Goal: Check status: Check status

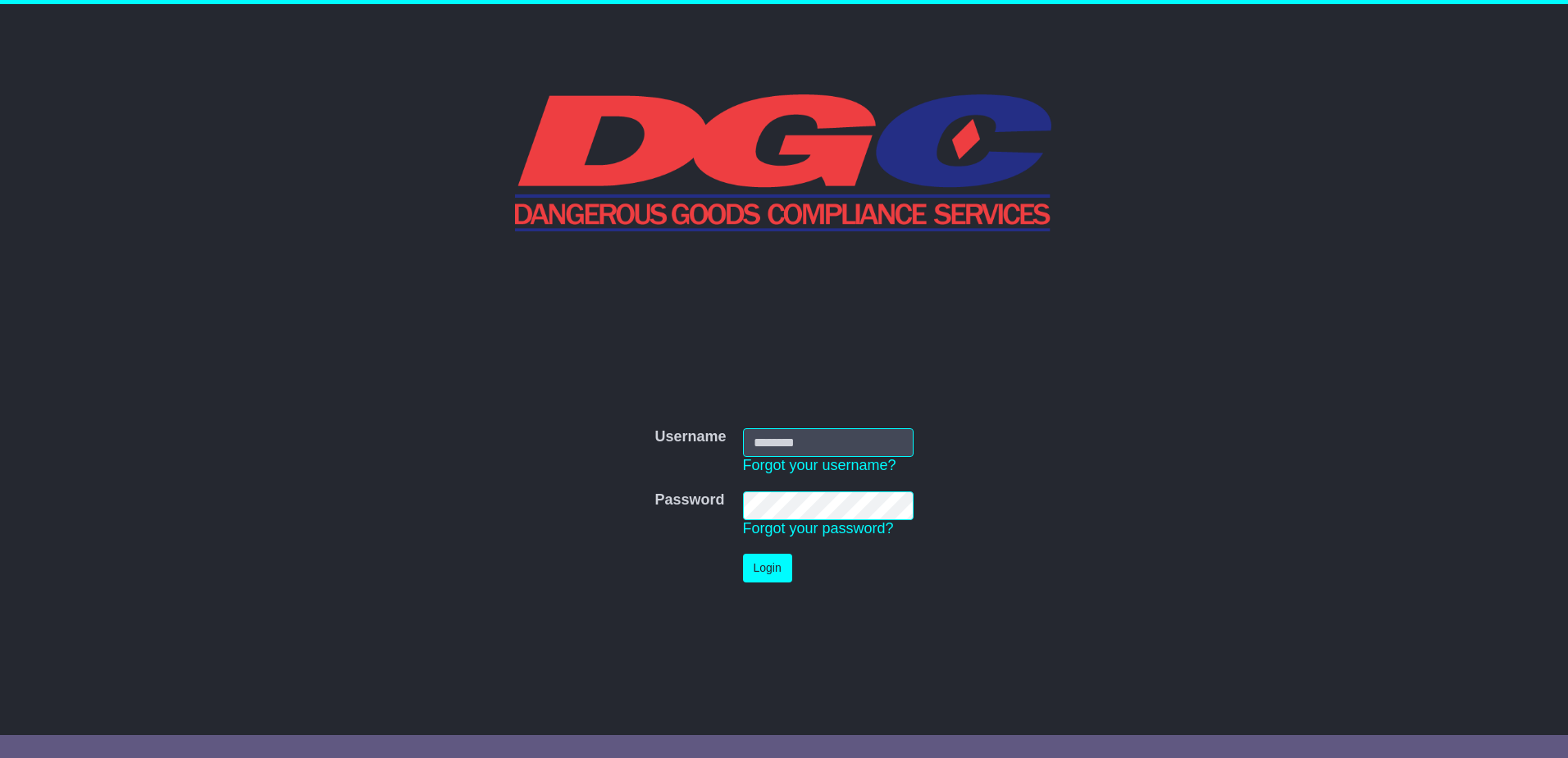
type input "**********"
click at [766, 574] on button "Login" at bounding box center [767, 568] width 49 height 29
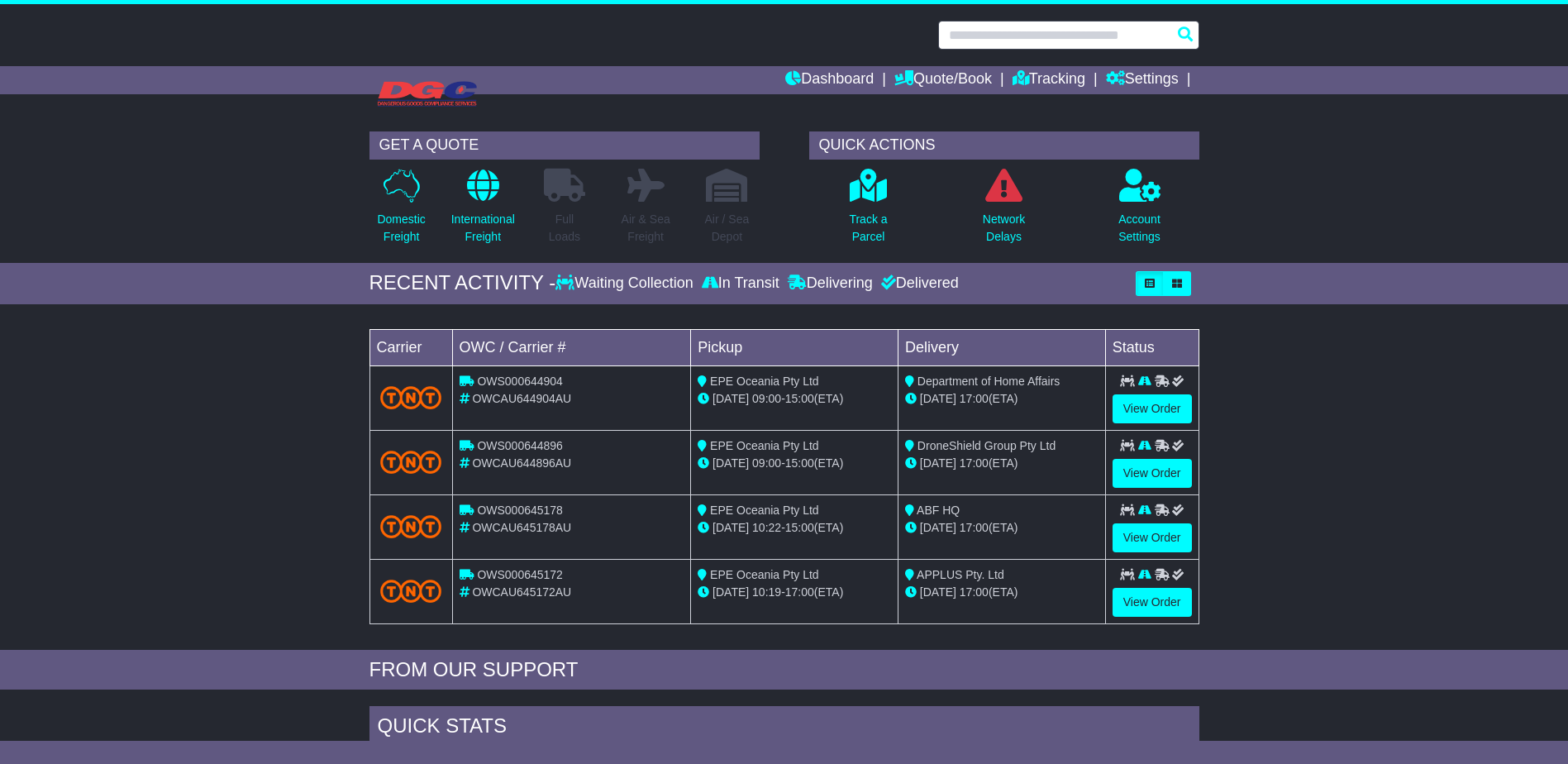
click at [973, 40] on input "text" at bounding box center [1068, 35] width 261 height 29
click at [857, 89] on link "Dashboard" at bounding box center [829, 79] width 89 height 28
click at [1057, 60] on div at bounding box center [784, 63] width 1568 height 119
click at [1058, 73] on link "Tracking" at bounding box center [1049, 79] width 73 height 28
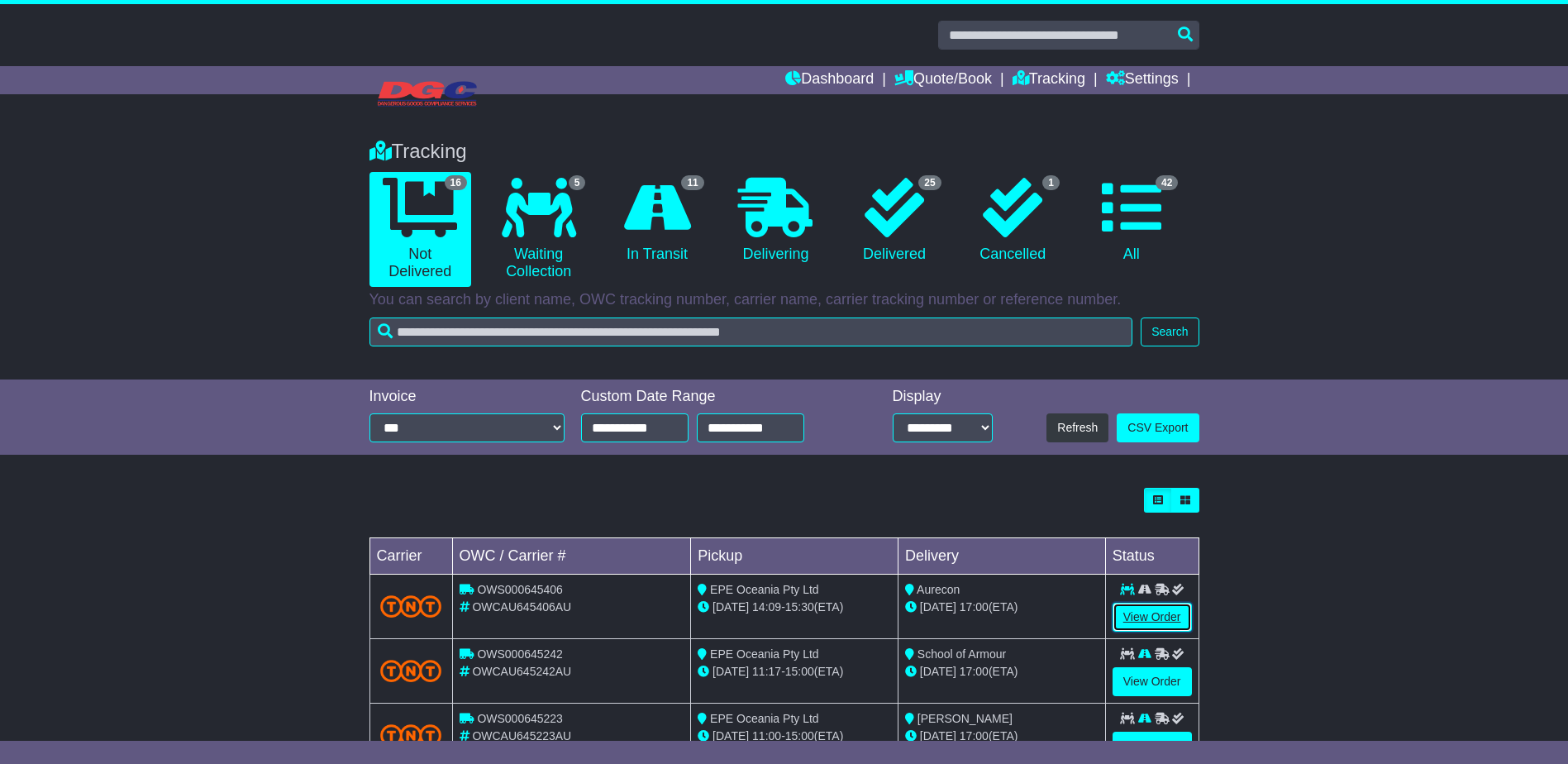
click at [1141, 613] on link "View Order" at bounding box center [1152, 617] width 79 height 29
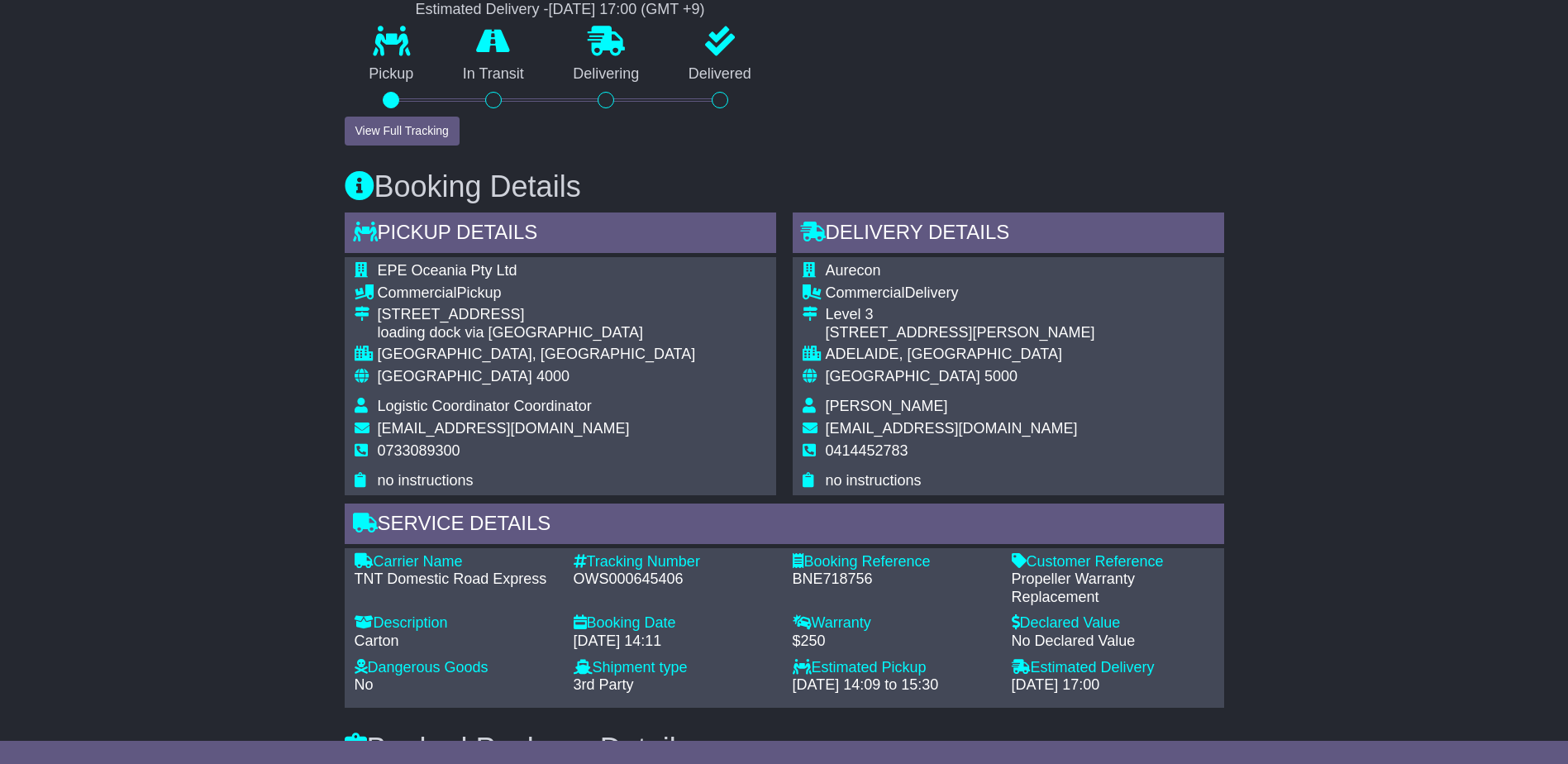
scroll to position [661, 0]
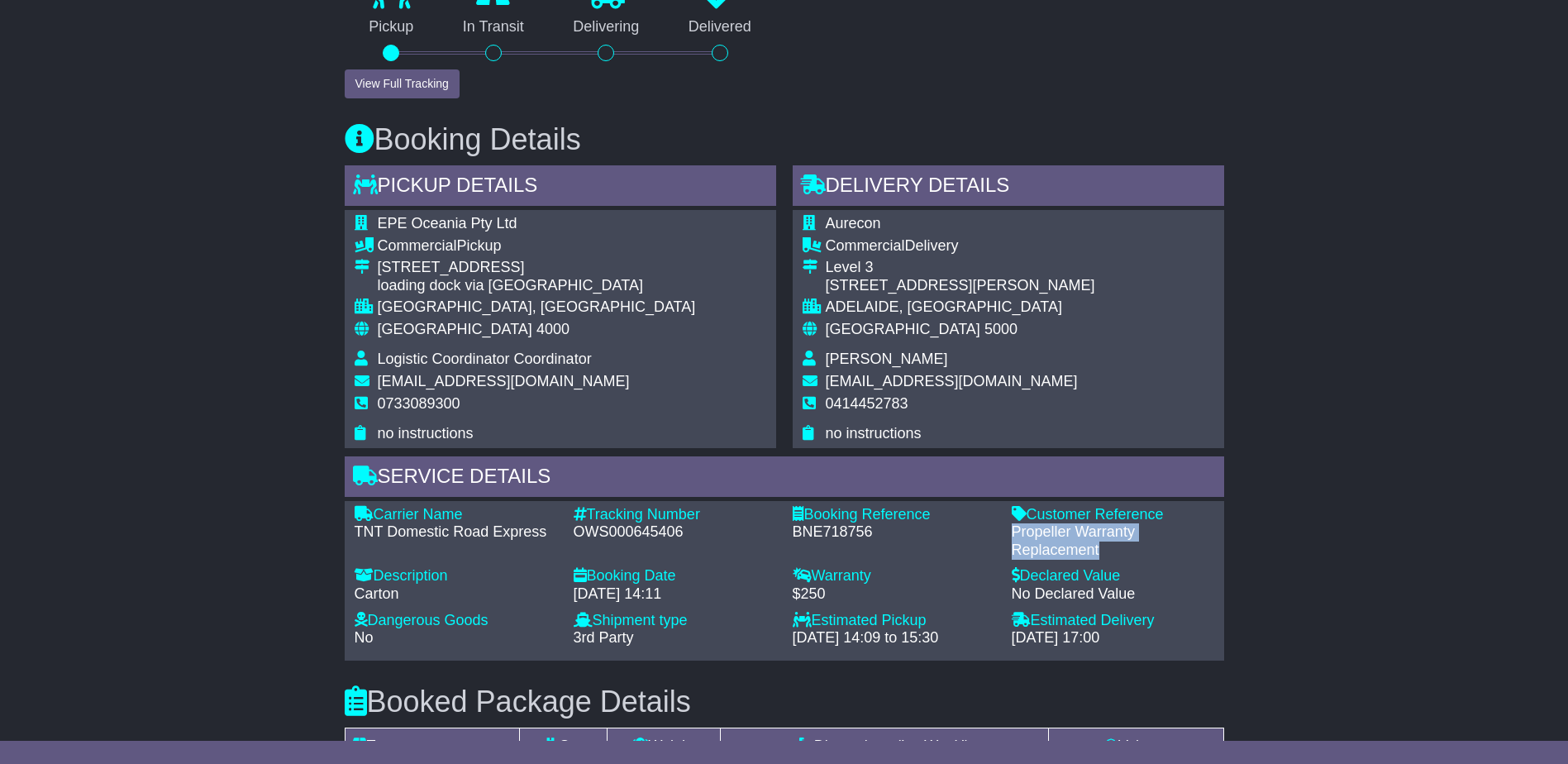
drag, startPoint x: 1120, startPoint y: 548, endPoint x: 1013, endPoint y: 539, distance: 107.4
click at [1013, 539] on div "Propeller Warranty Replacement" at bounding box center [1113, 541] width 203 height 35
drag, startPoint x: 1013, startPoint y: 539, endPoint x: 1106, endPoint y: 549, distance: 93.5
click at [1106, 549] on div "Propeller Warranty Replacement" at bounding box center [1113, 541] width 203 height 35
click at [1128, 557] on div "Propeller Warranty Replacement" at bounding box center [1113, 541] width 203 height 35
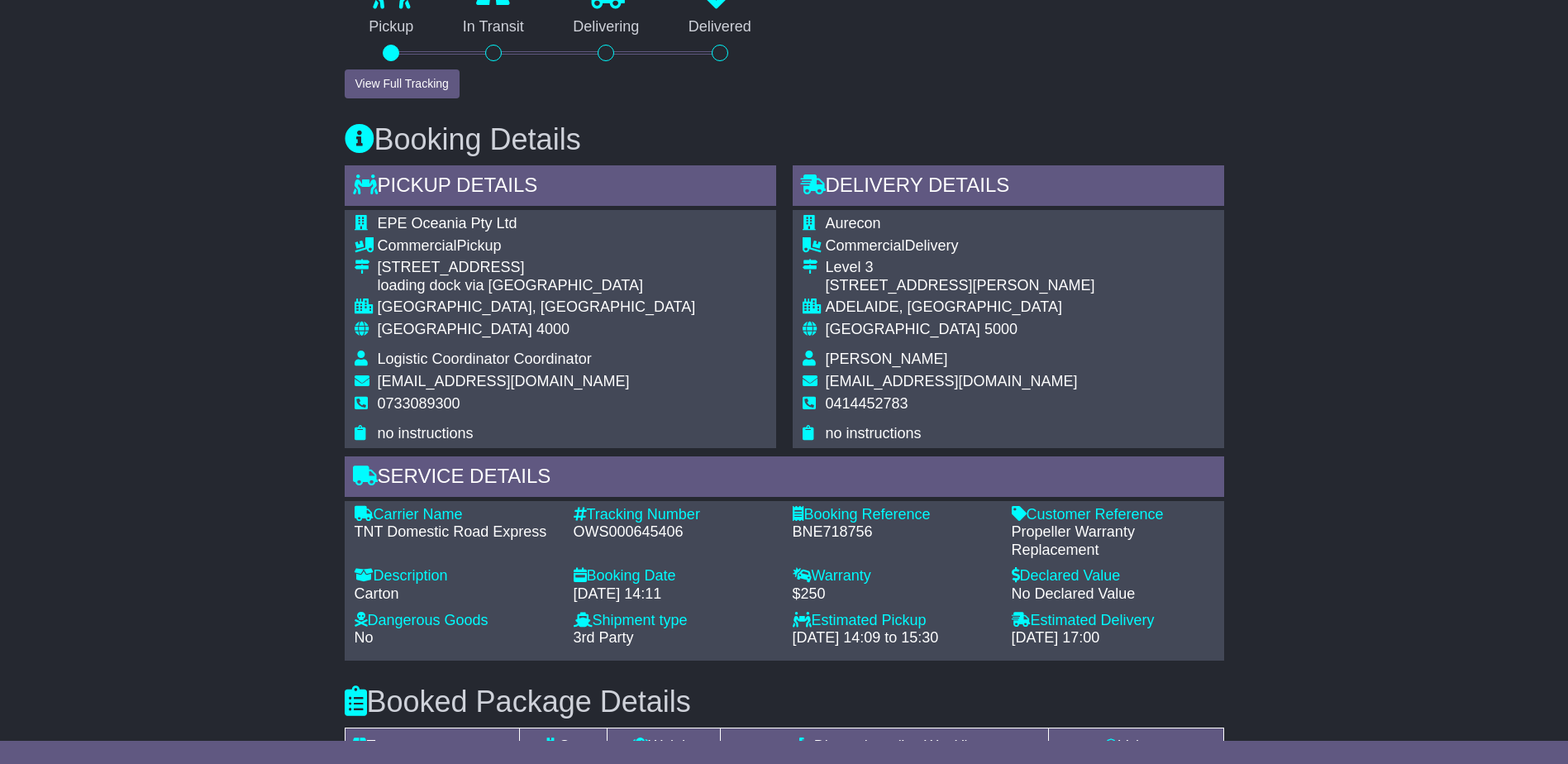
click at [1178, 570] on div "Declared Value" at bounding box center [1113, 576] width 203 height 19
drag, startPoint x: 1138, startPoint y: 547, endPoint x: 1020, endPoint y: 529, distance: 119.4
click at [1020, 529] on div "Propeller Warranty Replacement" at bounding box center [1113, 541] width 203 height 35
click at [1148, 557] on div "Propeller Warranty Replacement" at bounding box center [1113, 541] width 203 height 35
